Goal: Task Accomplishment & Management: Manage account settings

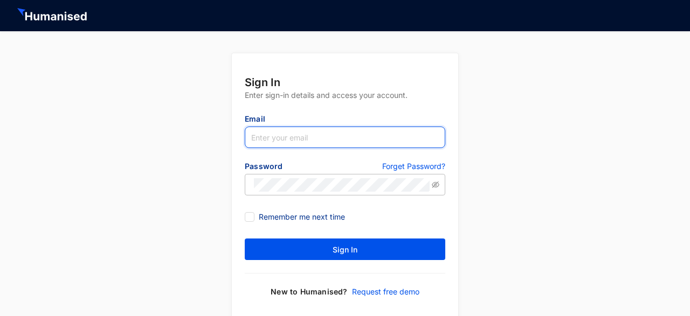
click at [293, 137] on input "text" at bounding box center [345, 138] width 201 height 22
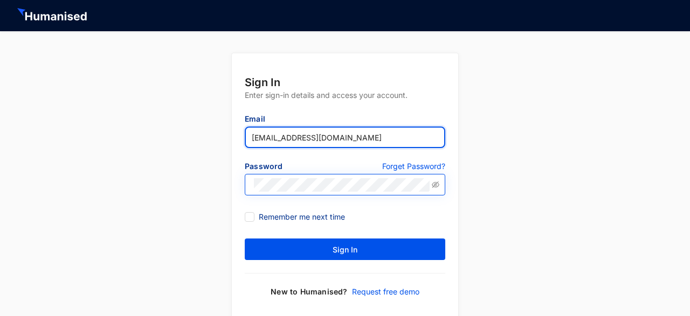
type input "[EMAIL_ADDRESS][DOMAIN_NAME]"
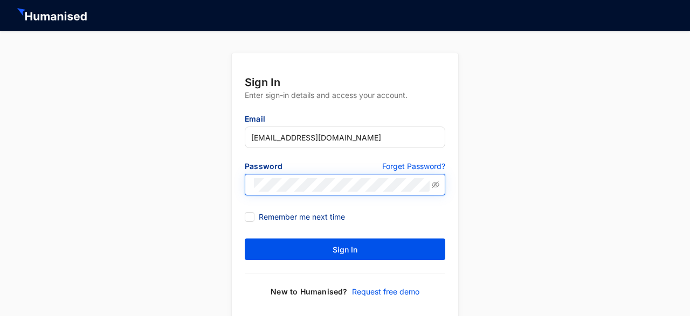
click at [245, 239] on button "Sign In" at bounding box center [345, 250] width 201 height 22
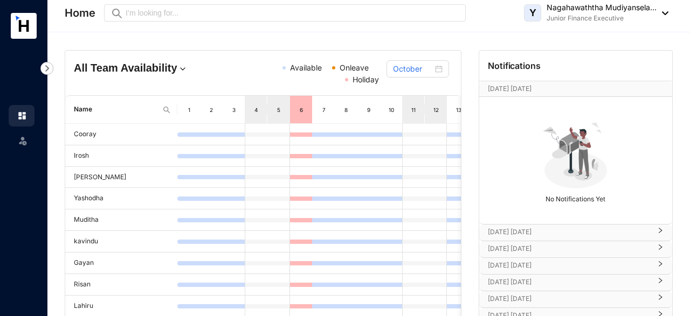
click at [14, 148] on div "Leave" at bounding box center [22, 139] width 26 height 24
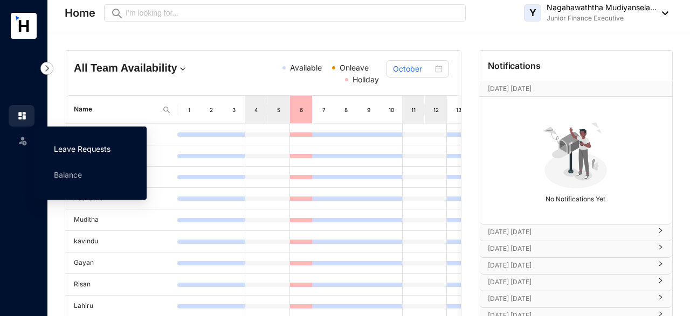
click at [100, 149] on link "Leave Requests" at bounding box center [82, 148] width 57 height 9
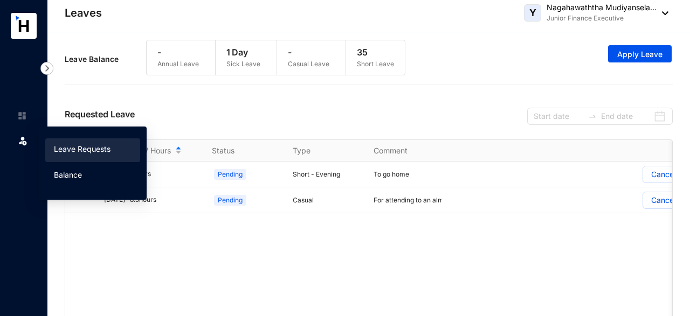
click at [67, 178] on link "Balance" at bounding box center [68, 174] width 28 height 9
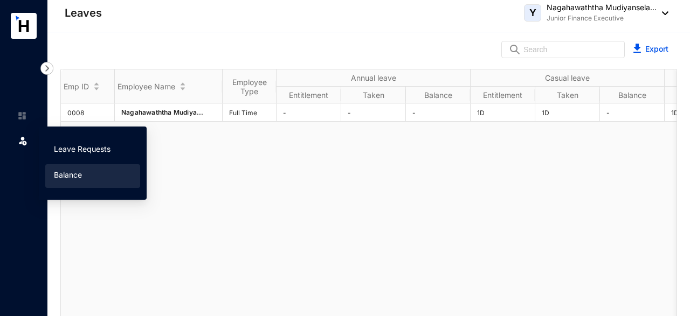
click at [79, 154] on link "Leave Requests" at bounding box center [82, 148] width 57 height 9
